Goal: Task Accomplishment & Management: Manage account settings

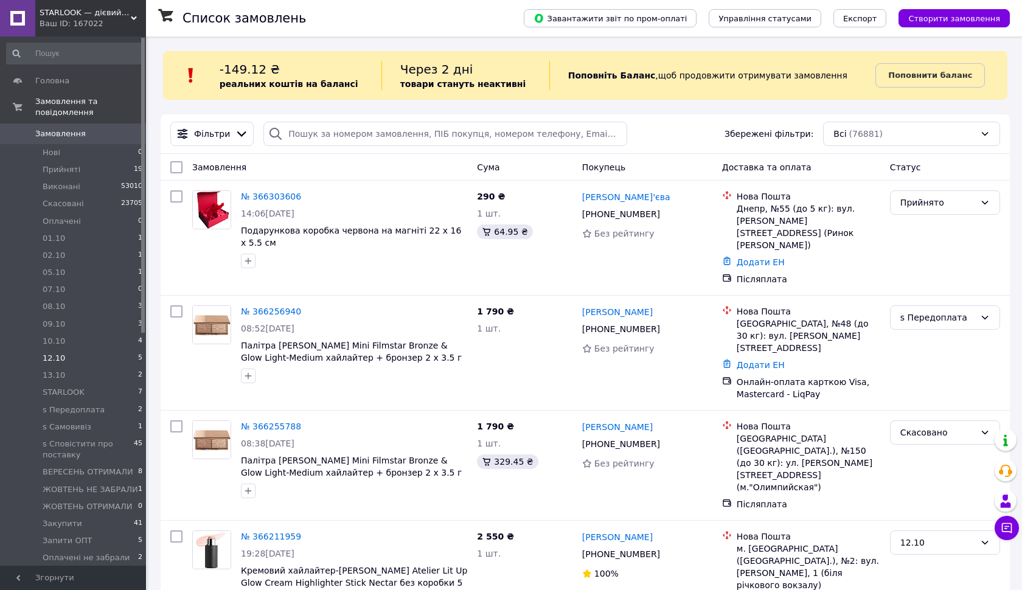
click at [72, 356] on li "12.10 5" at bounding box center [75, 358] width 150 height 17
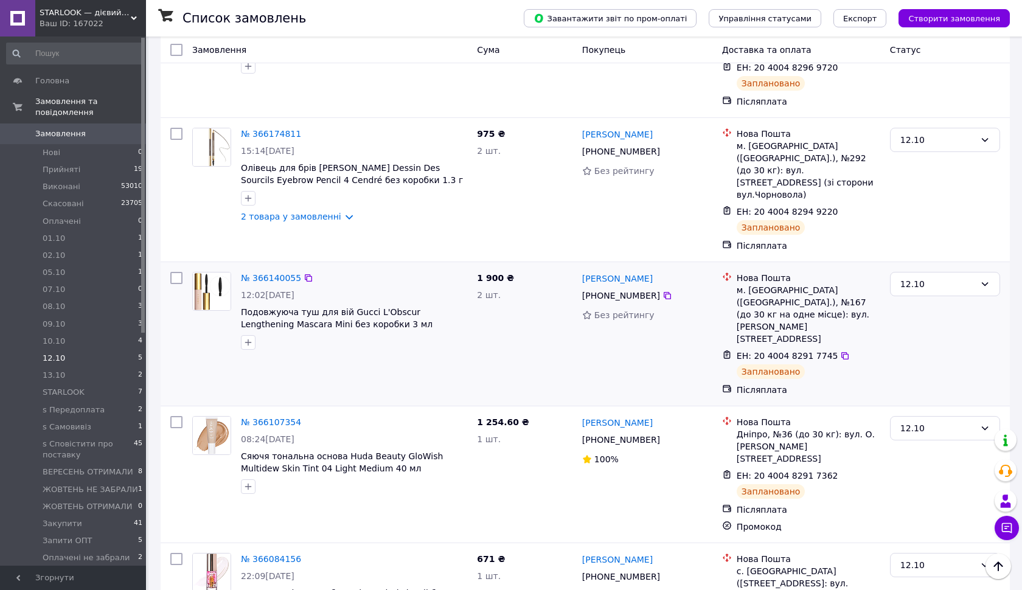
scroll to position [234, 0]
click at [249, 338] on icon "button" at bounding box center [248, 343] width 10 height 10
type input "e"
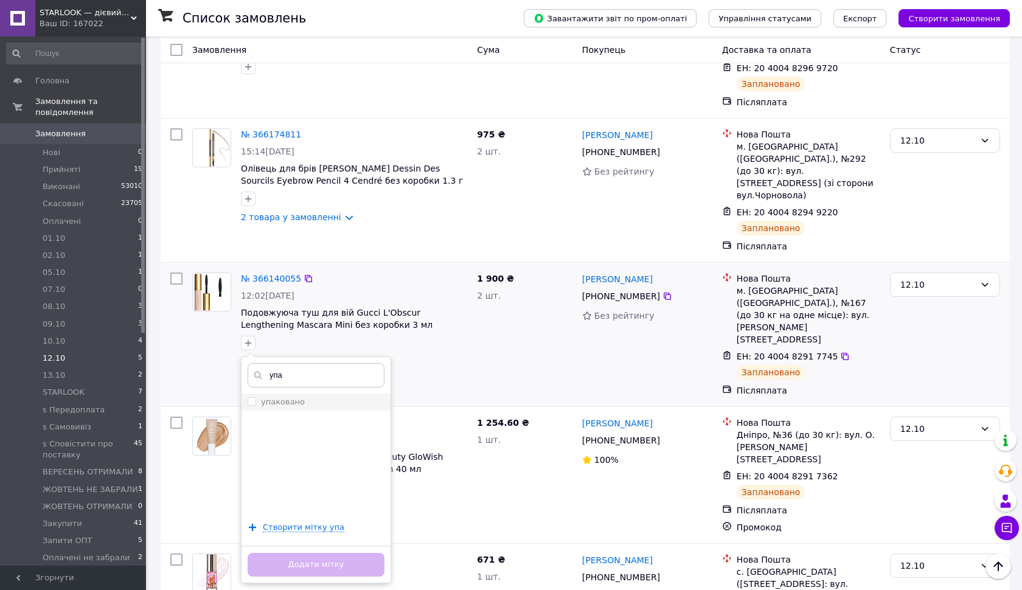
type input "упа"
click at [248, 397] on input "упаковано" at bounding box center [252, 401] width 8 height 8
checkbox input "true"
click at [314, 363] on input "упа" at bounding box center [316, 375] width 137 height 24
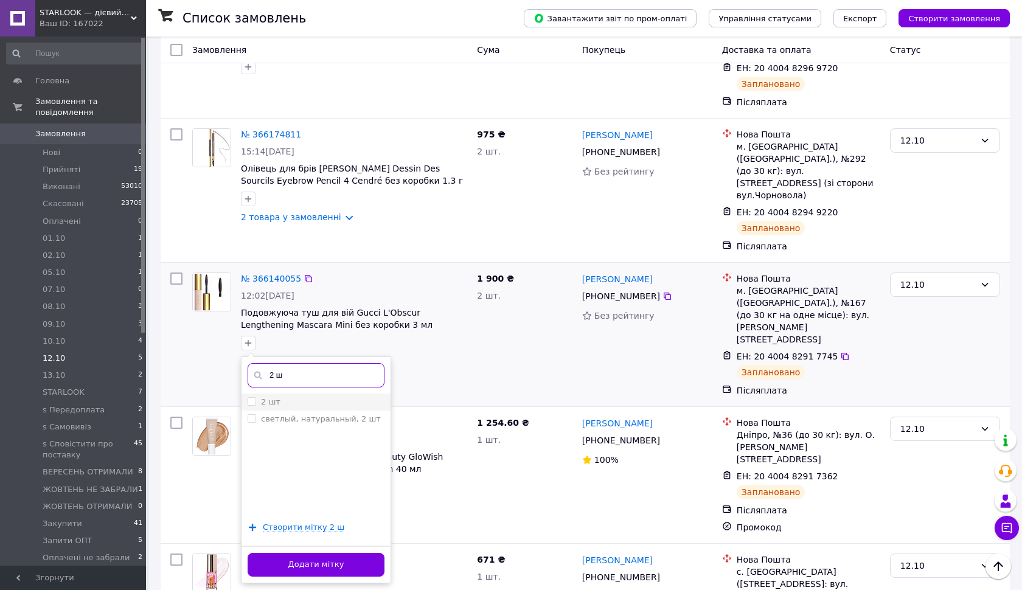
type input "2 ш"
click at [249, 397] on input "2 шт" at bounding box center [252, 401] width 8 height 8
checkbox input "true"
click at [302, 553] on button "Додати мітку" at bounding box center [316, 565] width 137 height 24
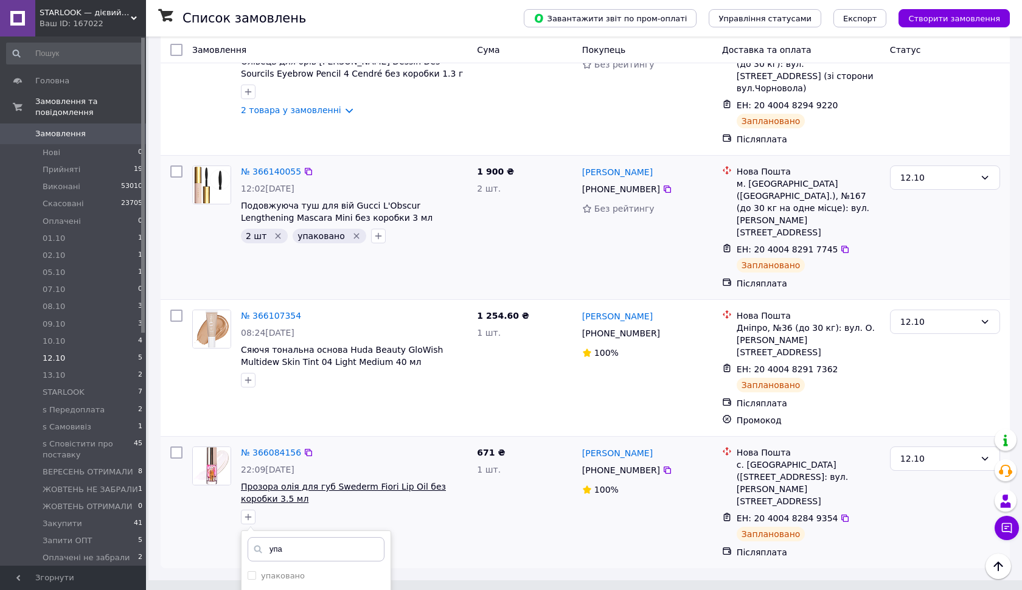
scroll to position [347, 0]
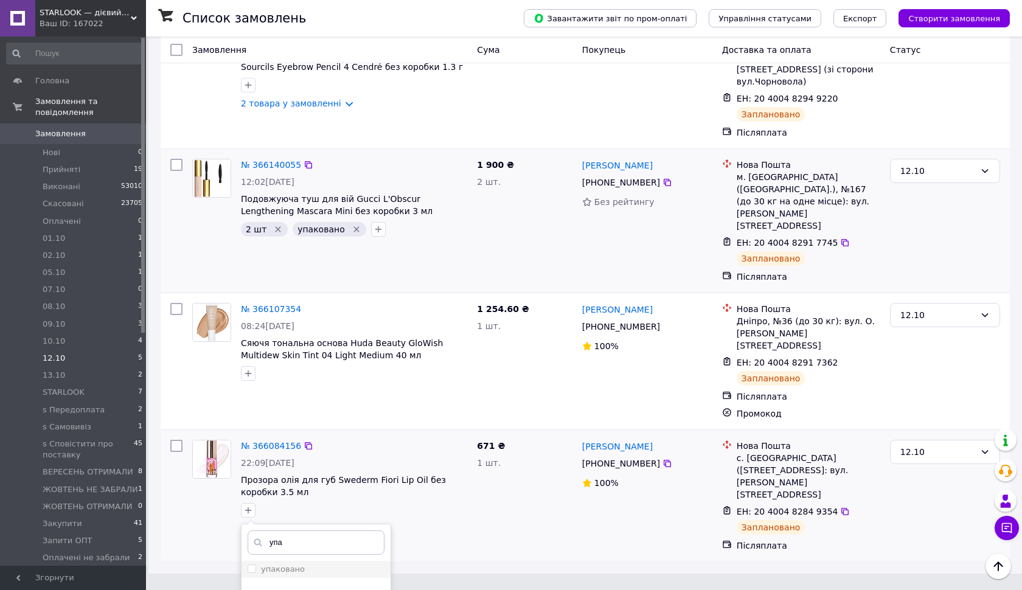
type input "упа"
click at [253, 565] on input "упаковано" at bounding box center [252, 569] width 8 height 8
checkbox input "true"
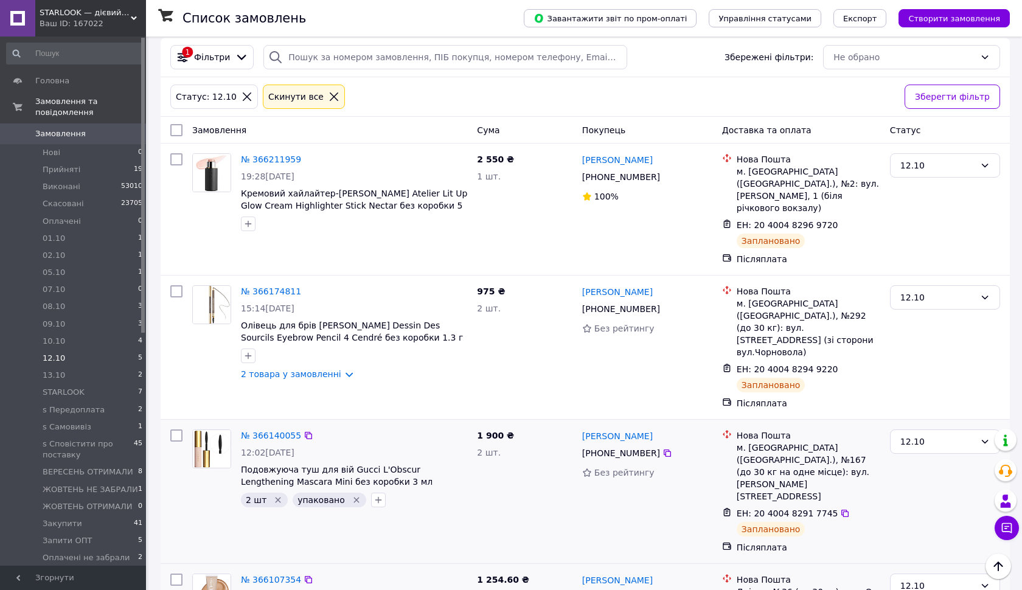
scroll to position [77, 0]
click at [916, 169] on div "12.10" at bounding box center [938, 165] width 75 height 13
click at [600, 234] on div "[PERSON_NAME] [PHONE_NUMBER]%" at bounding box center [647, 209] width 140 height 122
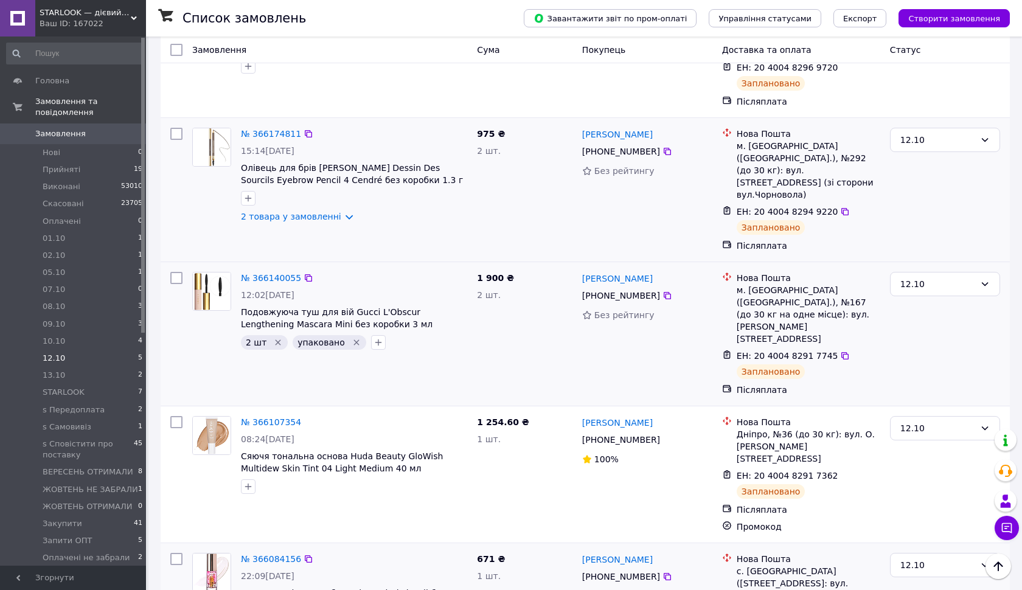
scroll to position [234, 0]
click at [249, 483] on icon "button" at bounding box center [248, 488] width 10 height 10
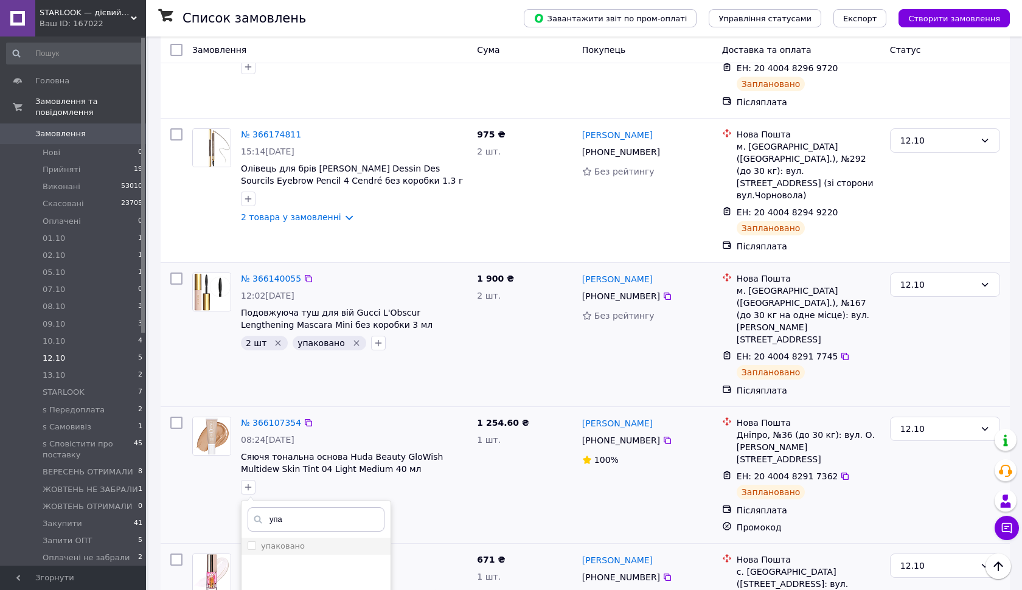
type input "упа"
click at [253, 542] on input "упаковано" at bounding box center [252, 546] width 8 height 8
checkbox input "true"
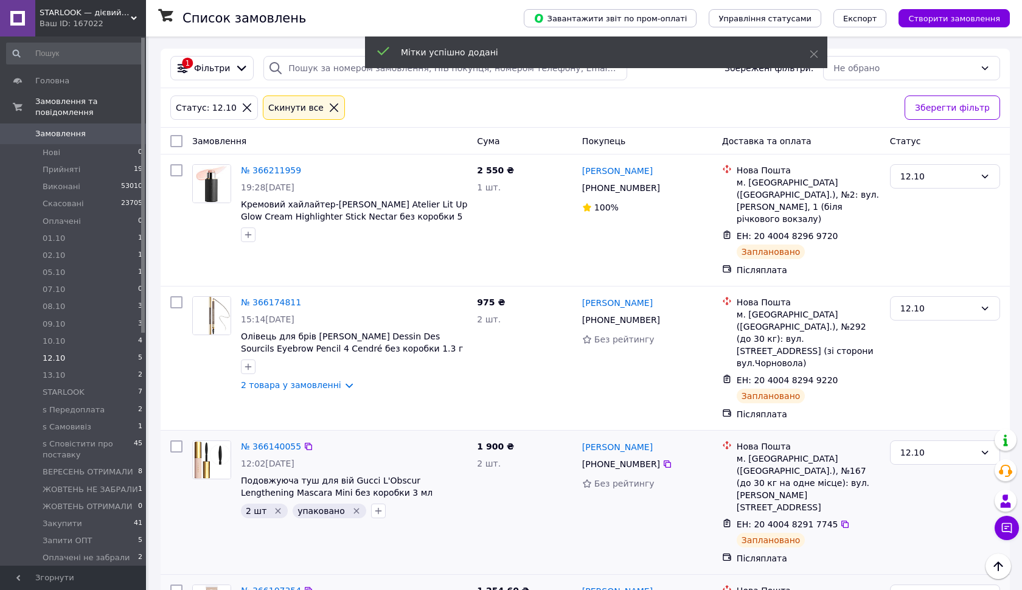
scroll to position [66, 0]
